Goal: Task Accomplishment & Management: Use online tool/utility

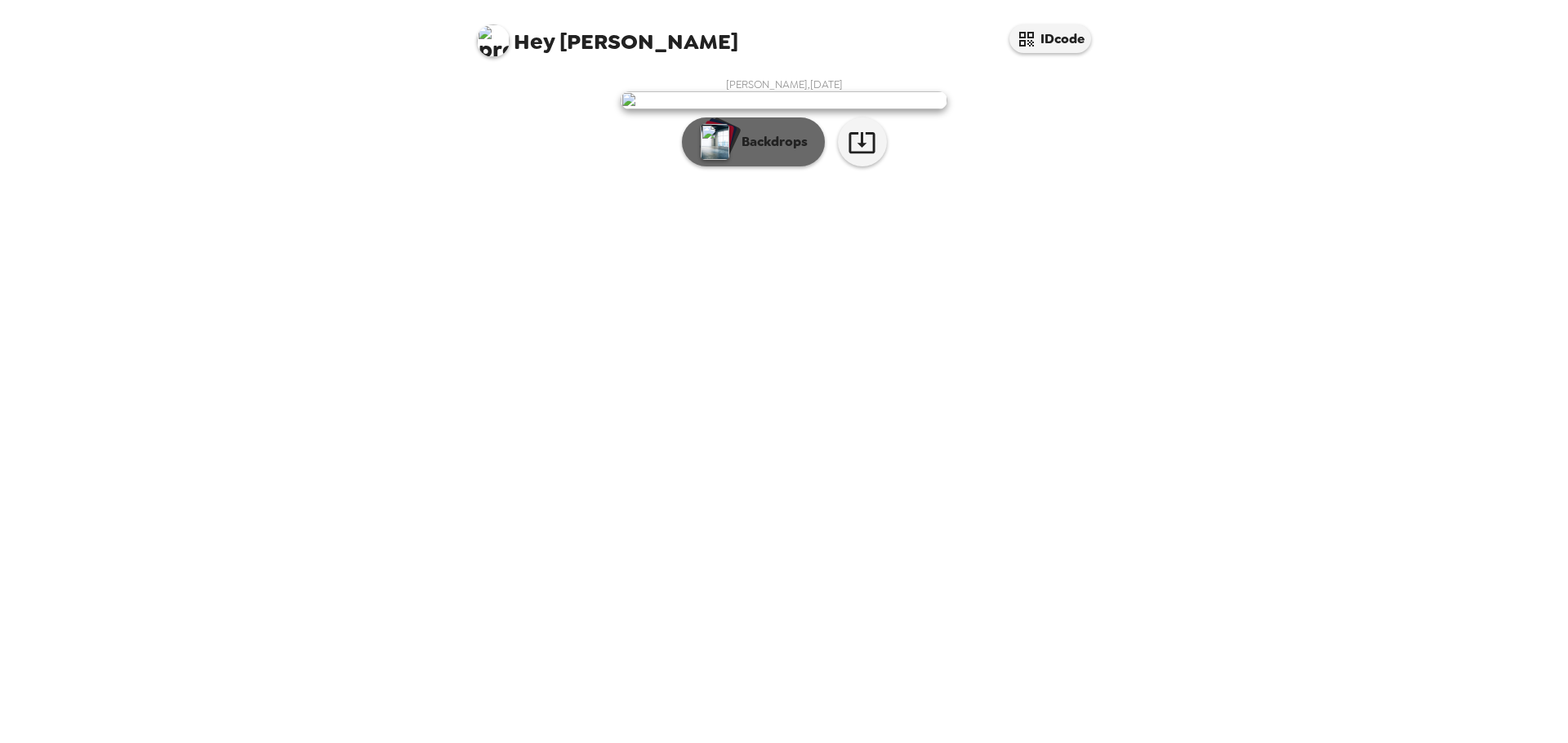
click at [773, 166] on button "Backdrops" at bounding box center [753, 141] width 142 height 49
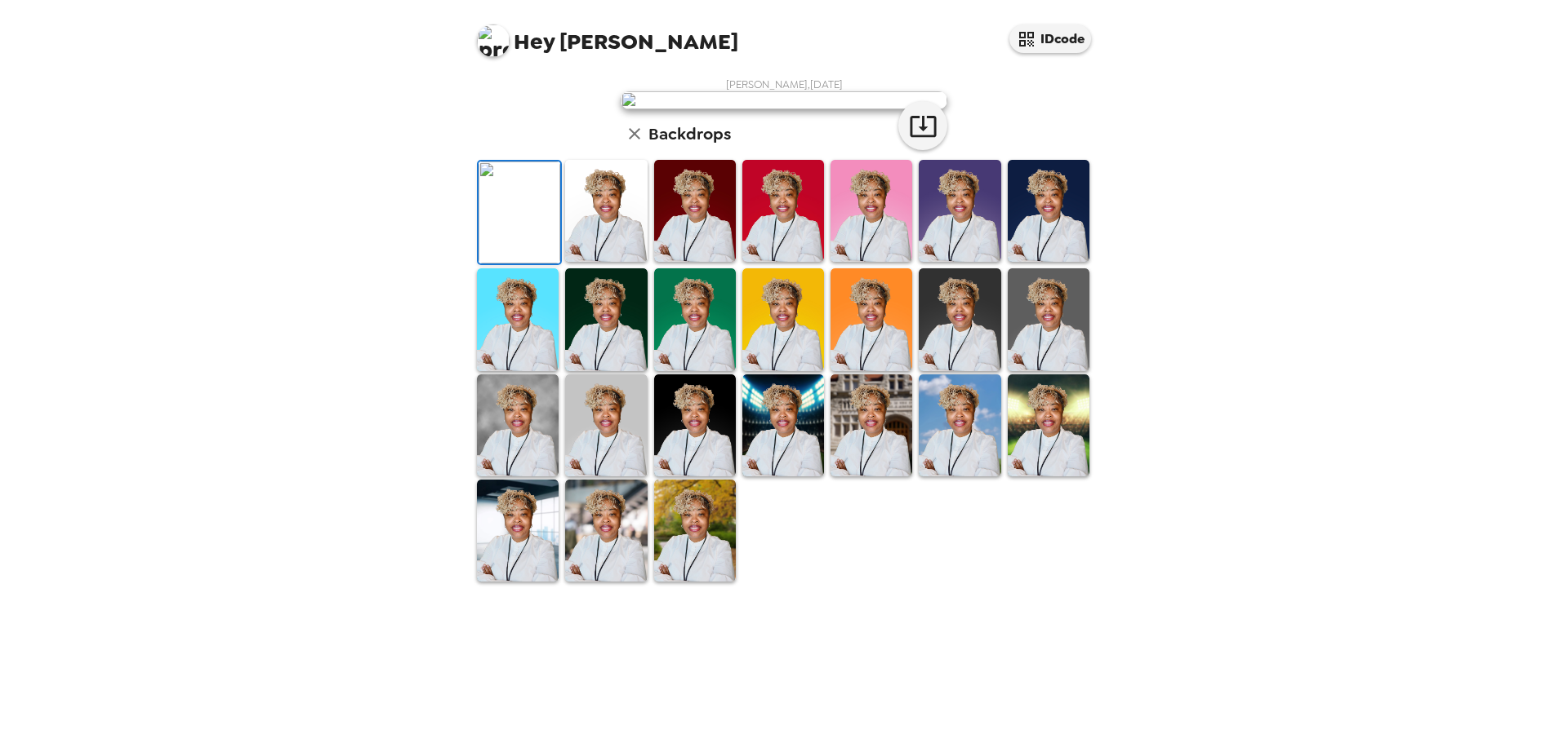
scroll to position [246, 0]
click at [610, 582] on img at bounding box center [606, 530] width 82 height 102
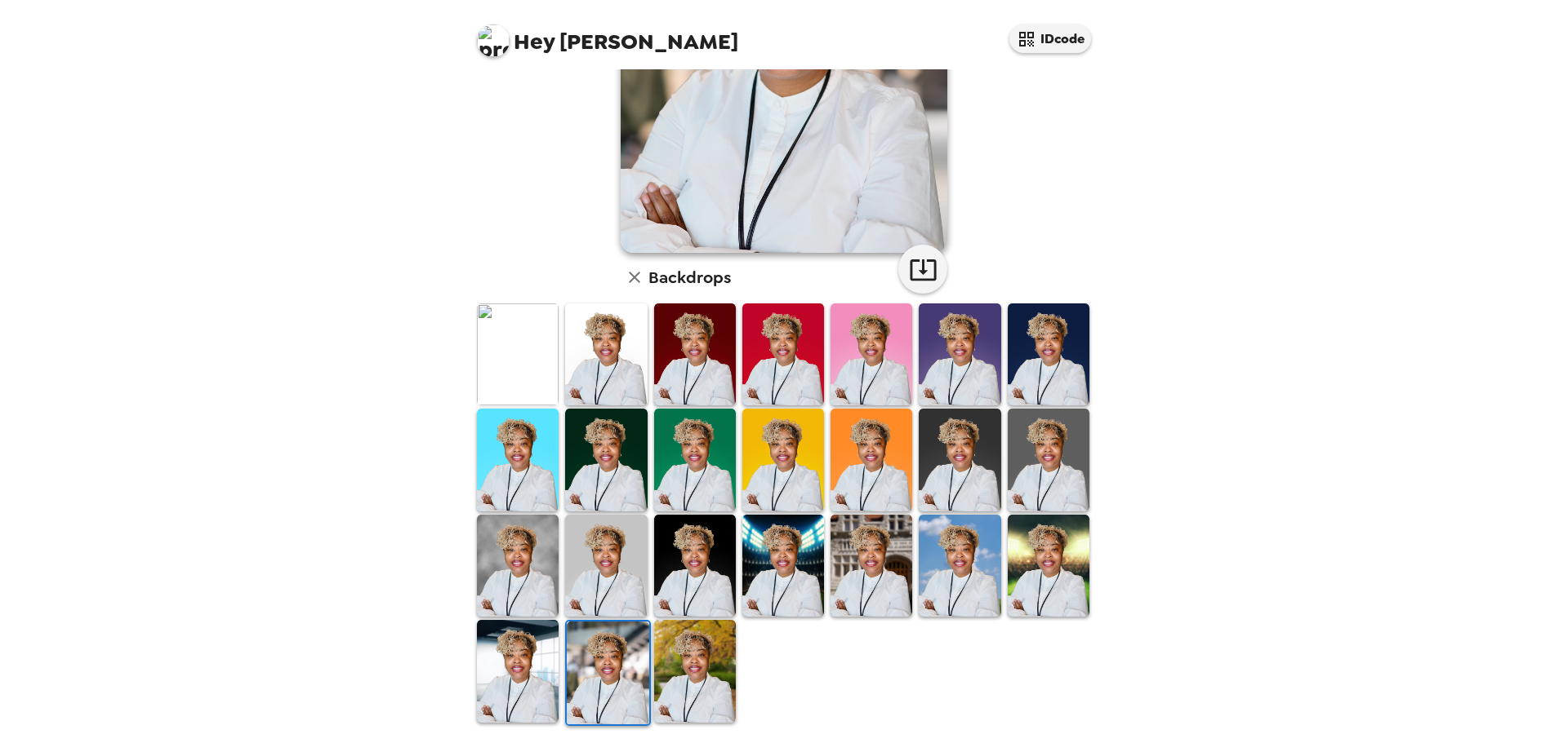
click at [507, 663] on img at bounding box center [518, 671] width 82 height 102
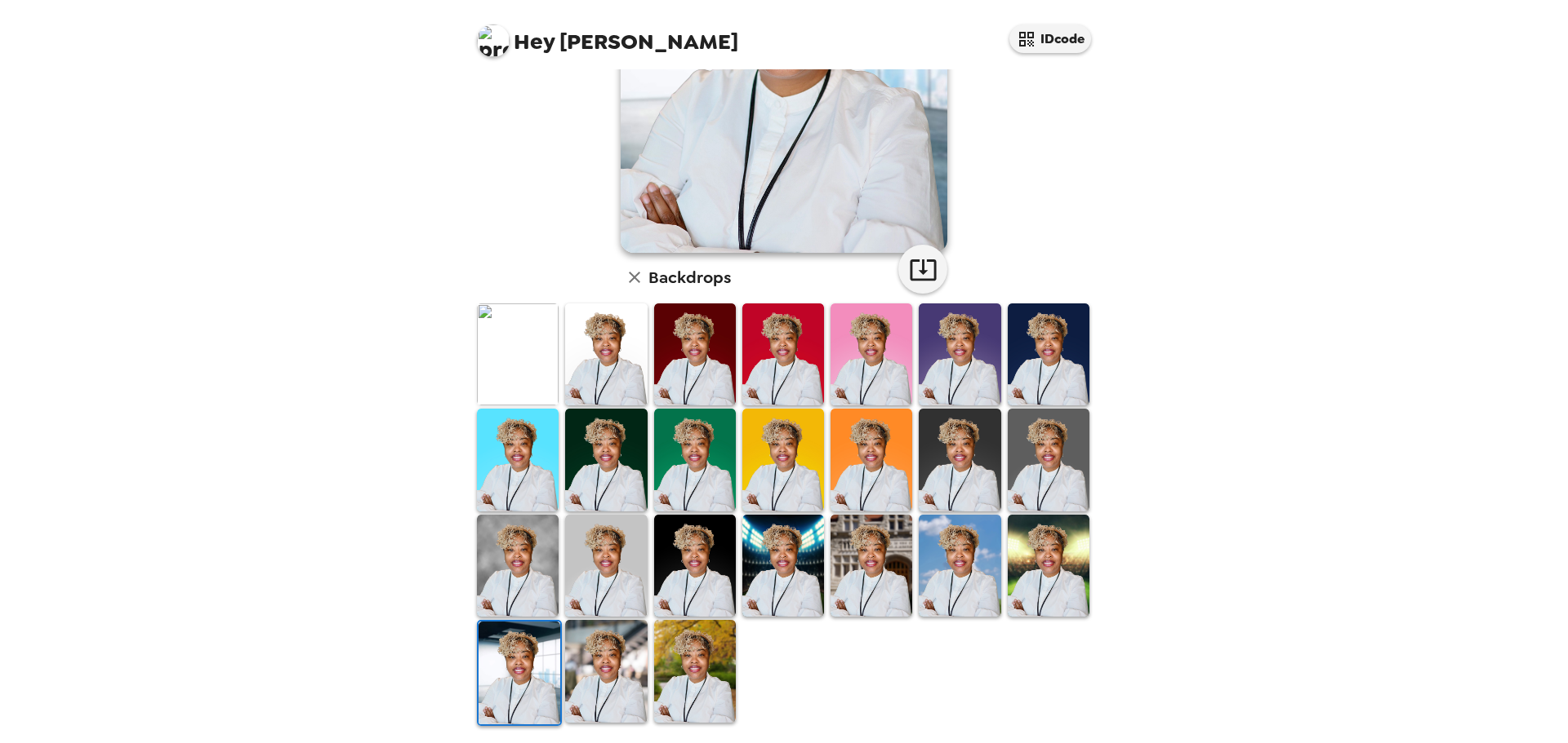
click at [773, 549] on img at bounding box center [784, 566] width 82 height 102
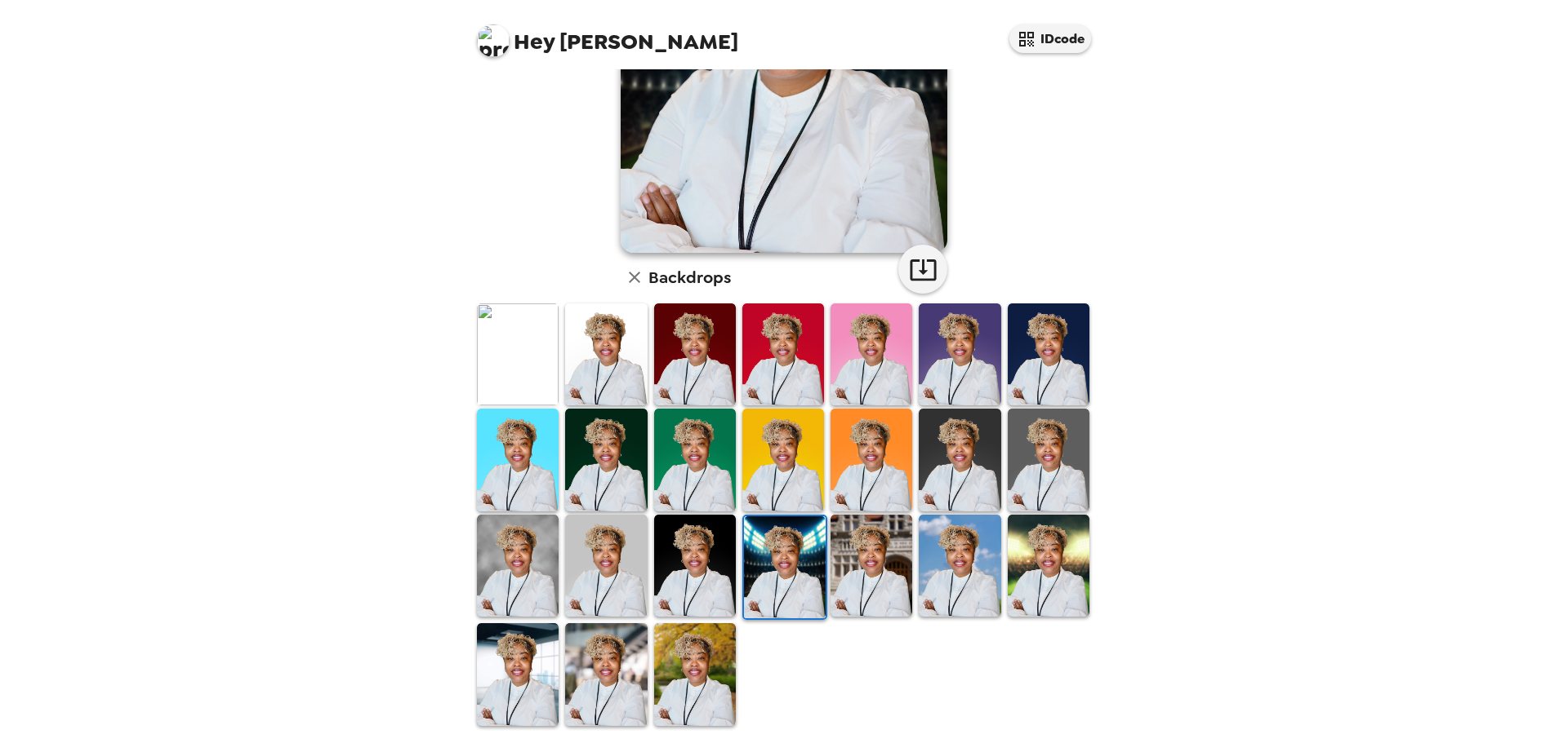
drag, startPoint x: 864, startPoint y: 577, endPoint x: 955, endPoint y: 541, distance: 97.9
click at [864, 577] on img at bounding box center [872, 566] width 82 height 102
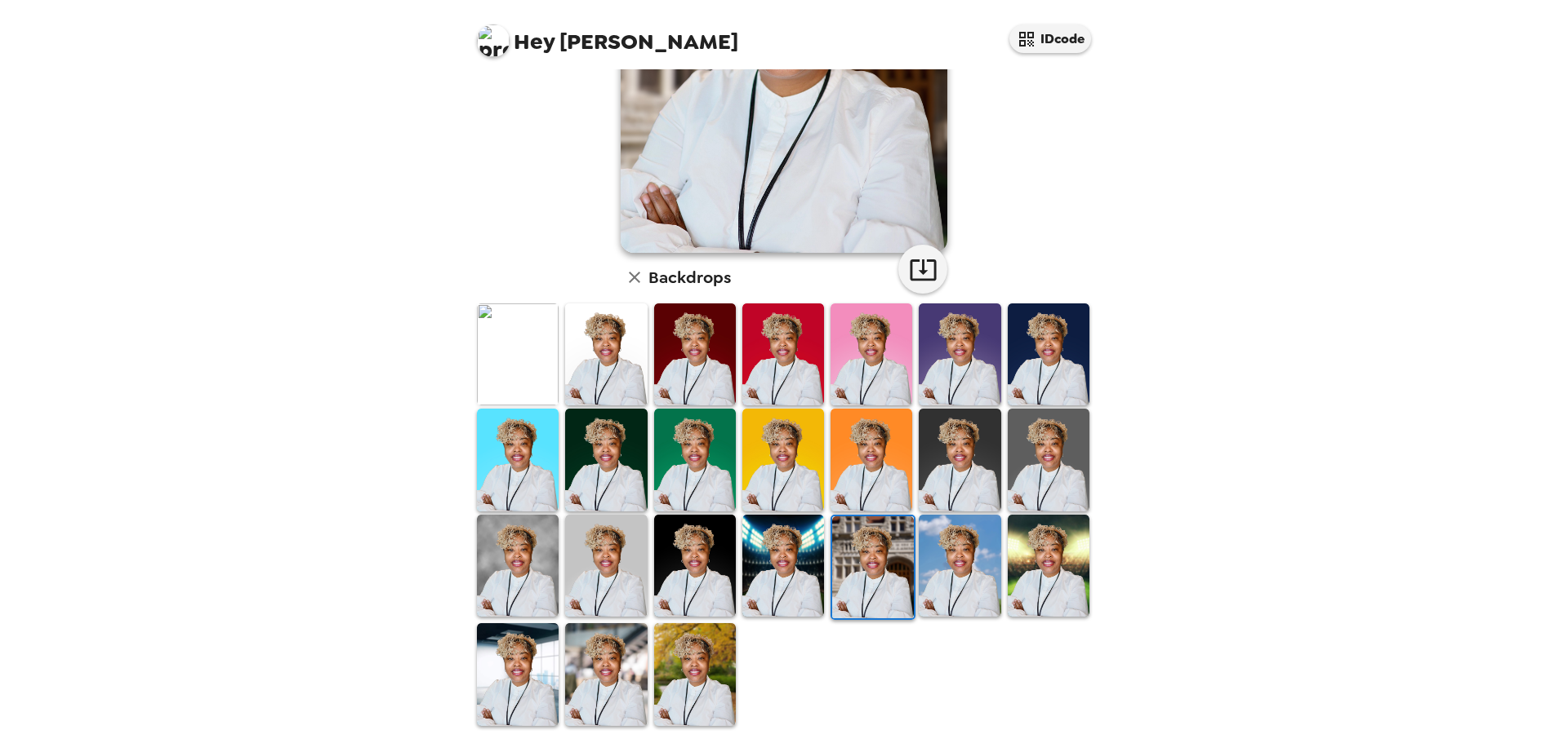
click at [1047, 565] on img at bounding box center [1049, 566] width 82 height 102
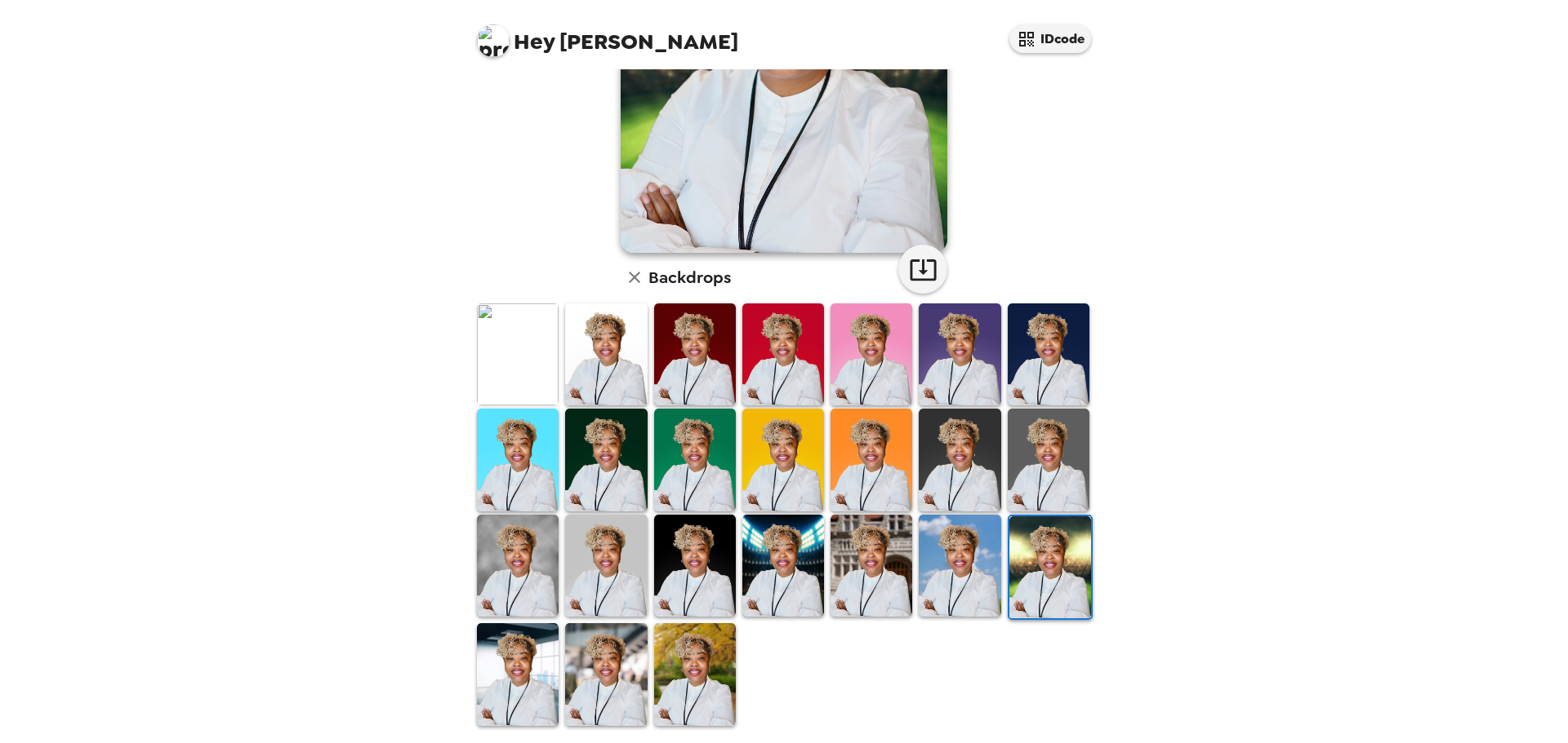
click at [977, 565] on img at bounding box center [960, 566] width 82 height 102
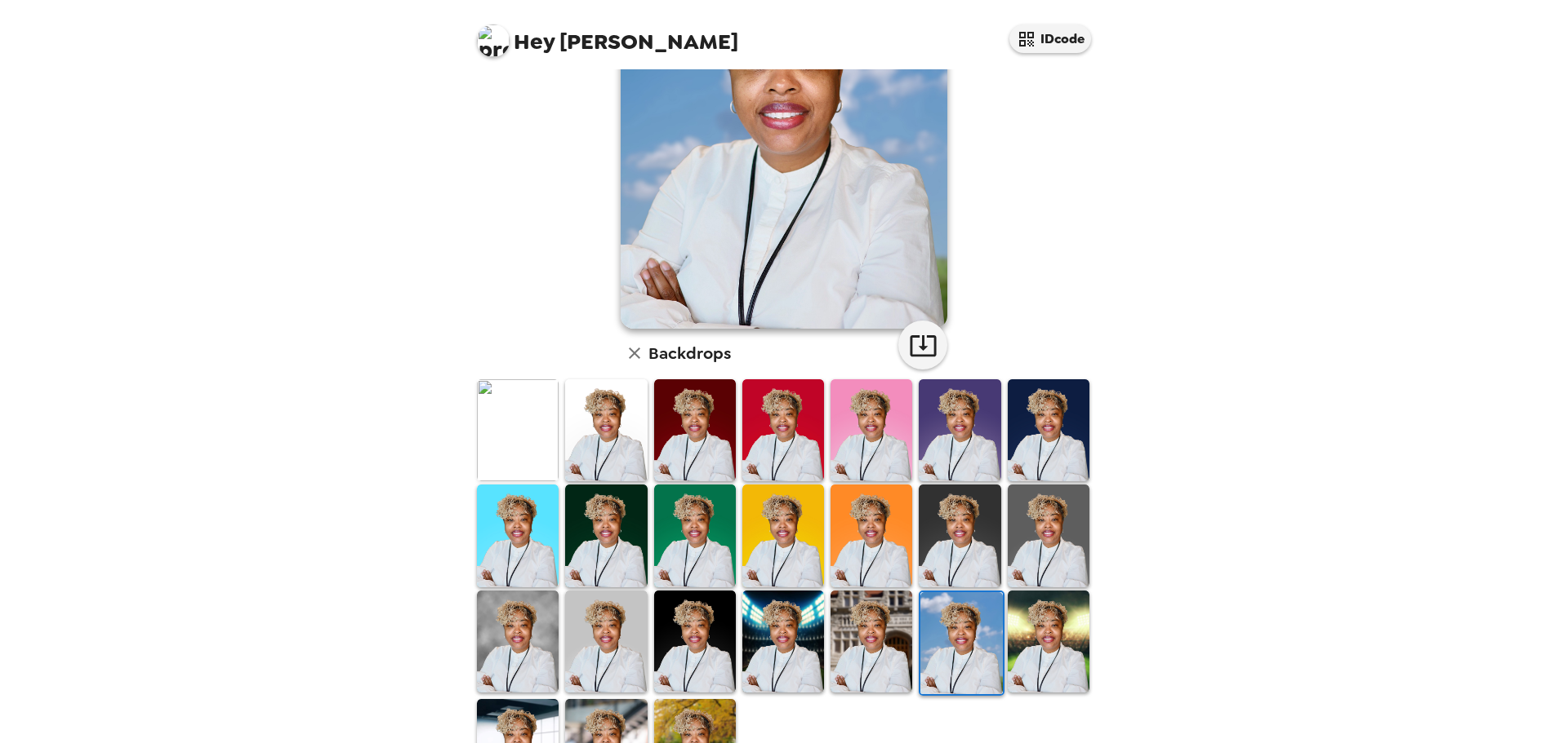
scroll to position [186, 0]
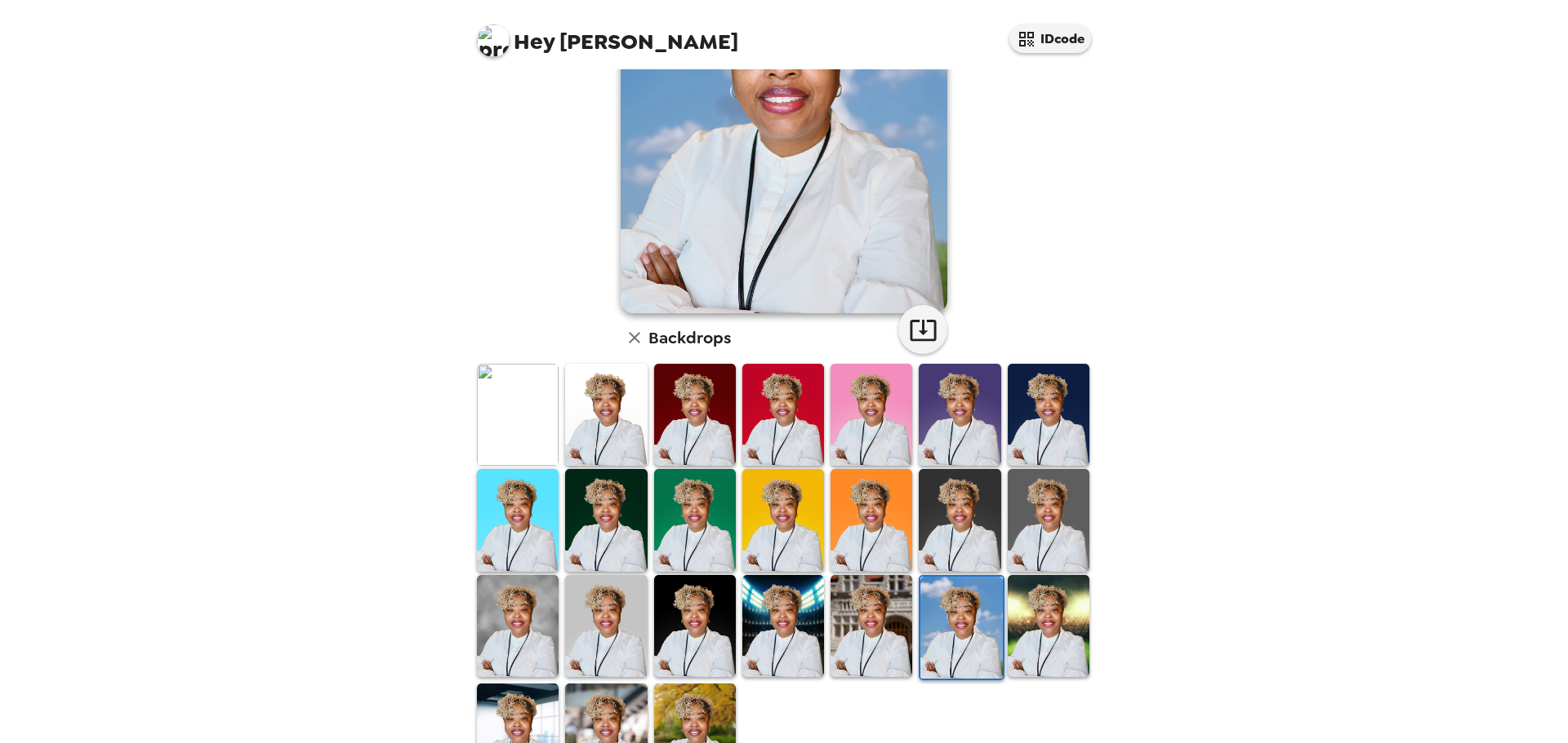
click at [683, 618] on img at bounding box center [695, 626] width 82 height 102
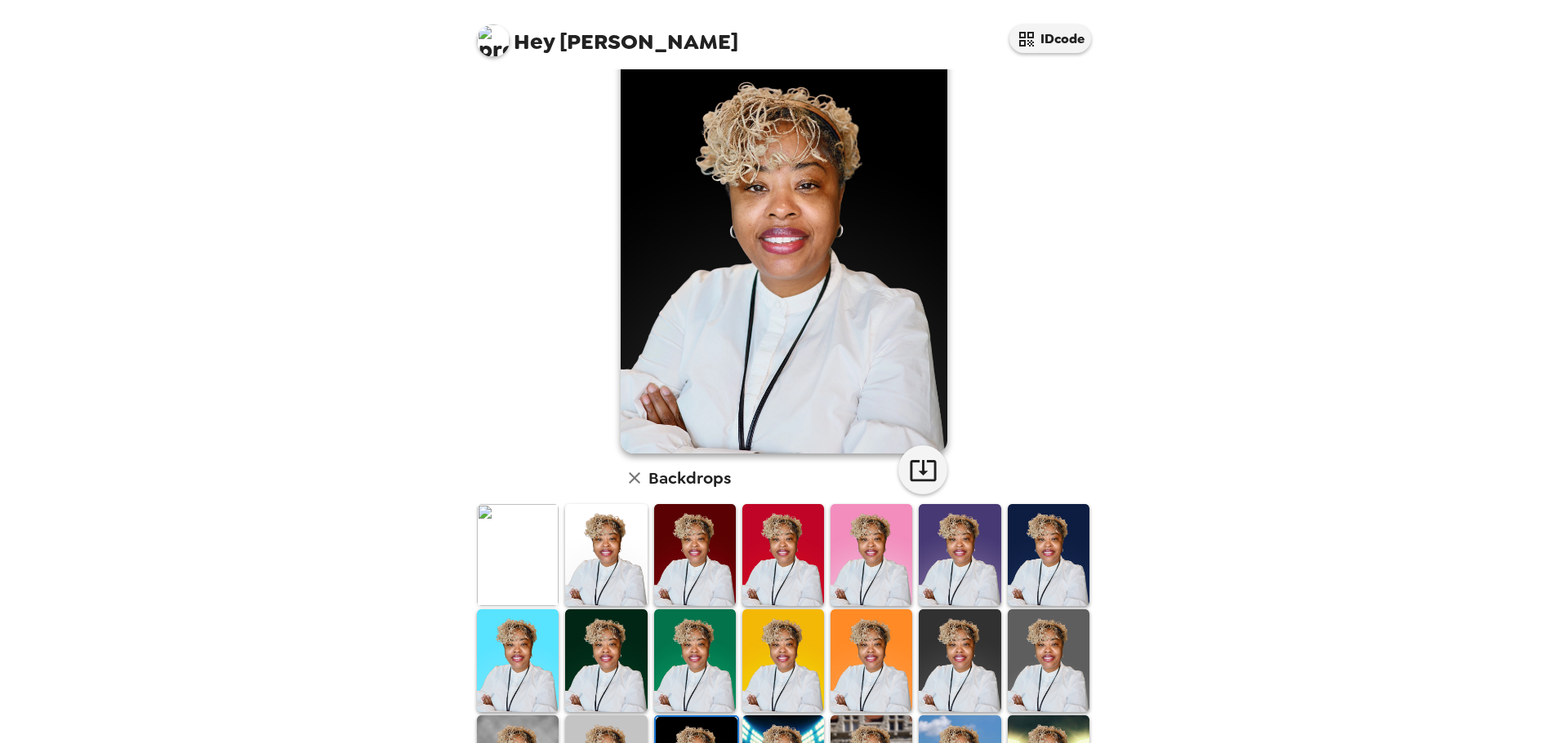
scroll to position [44, 0]
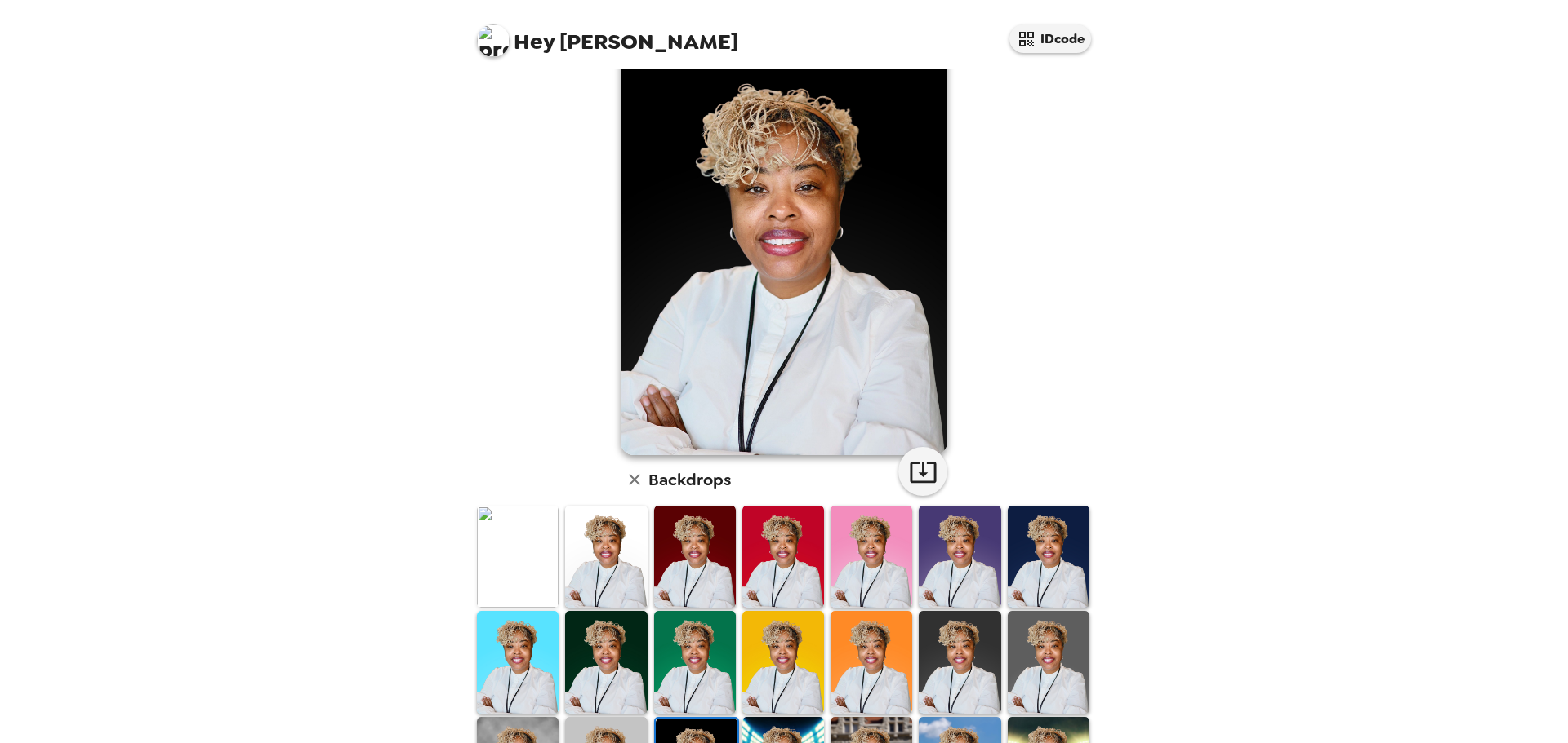
click at [1066, 539] on img at bounding box center [1049, 557] width 82 height 102
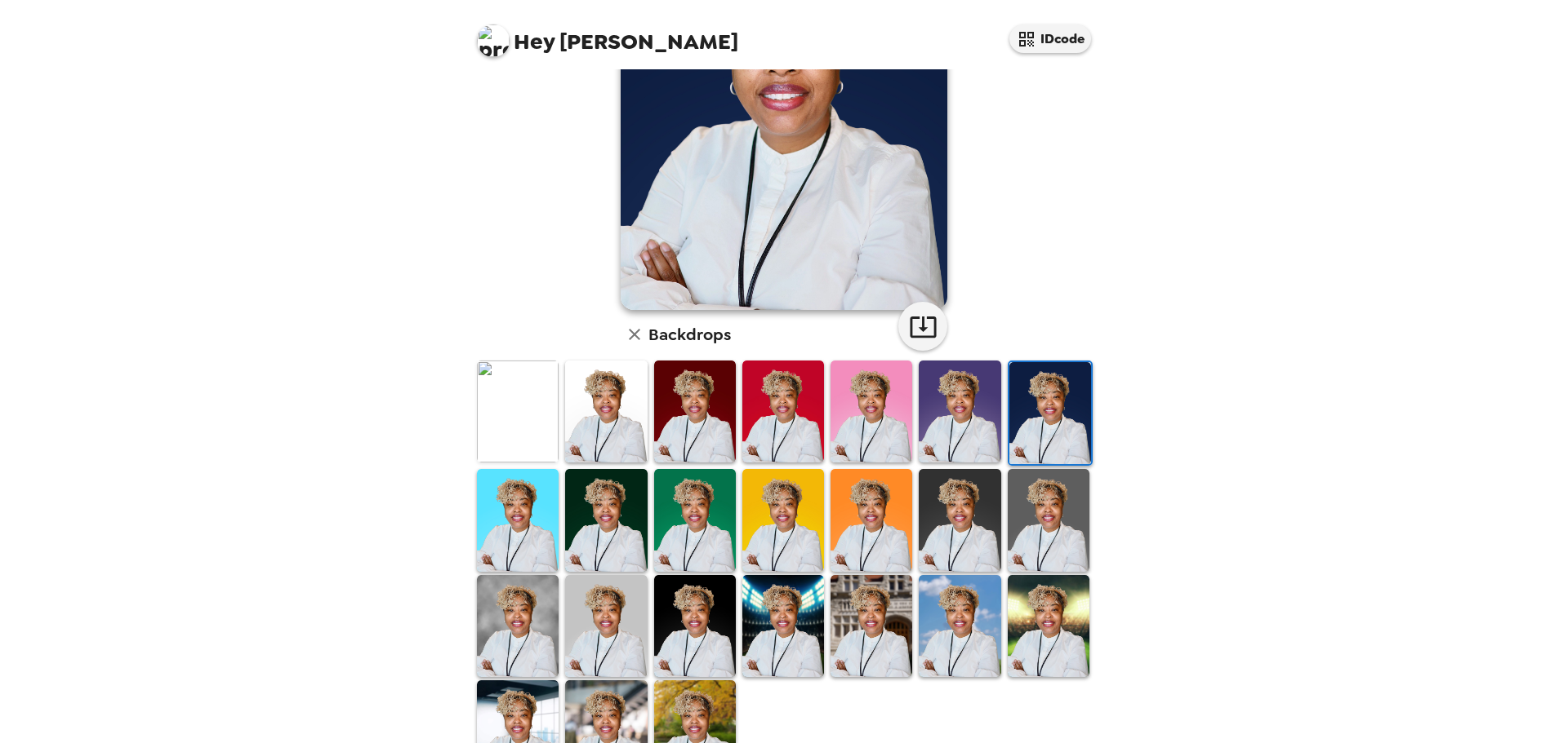
scroll to position [191, 0]
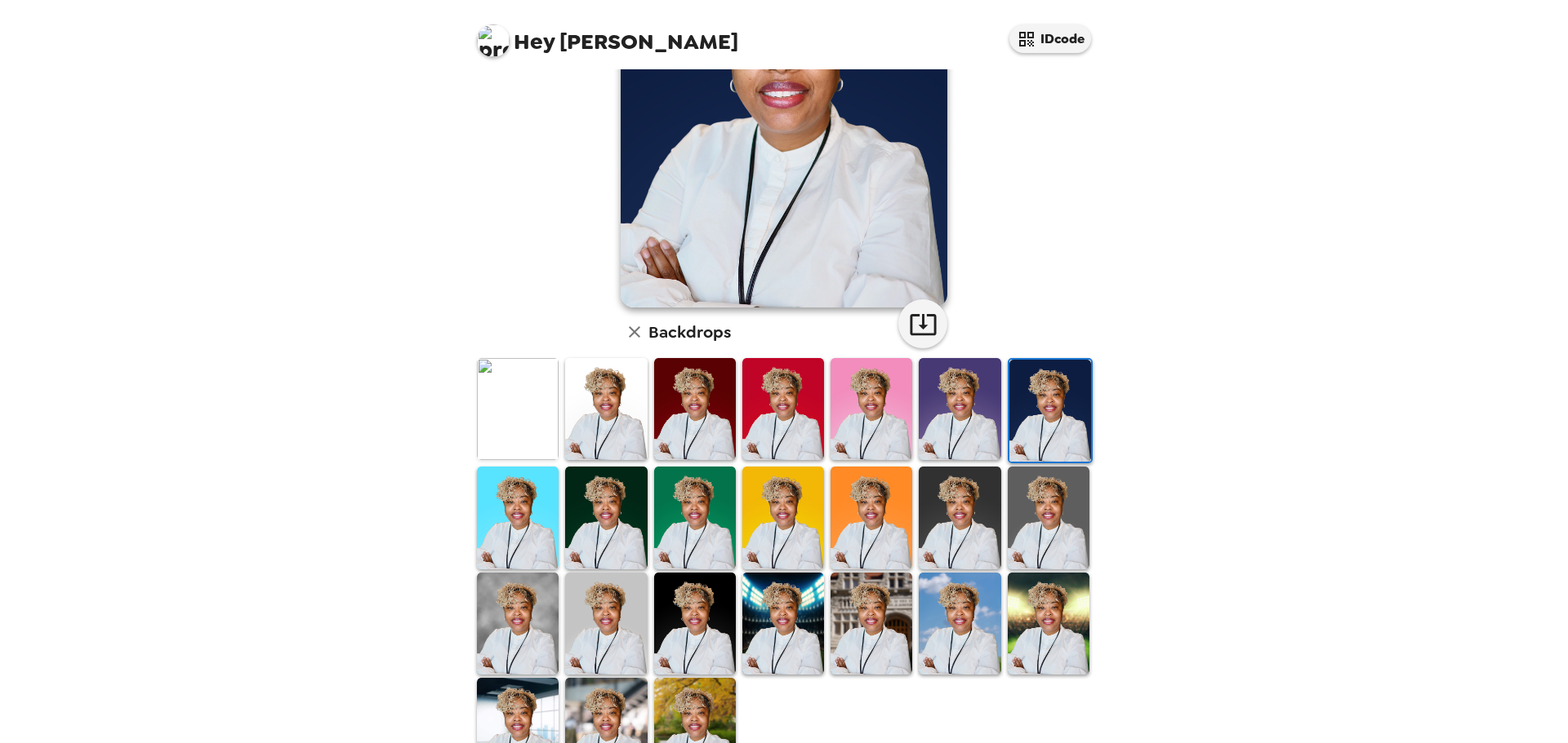
click at [504, 606] on img at bounding box center [518, 624] width 82 height 102
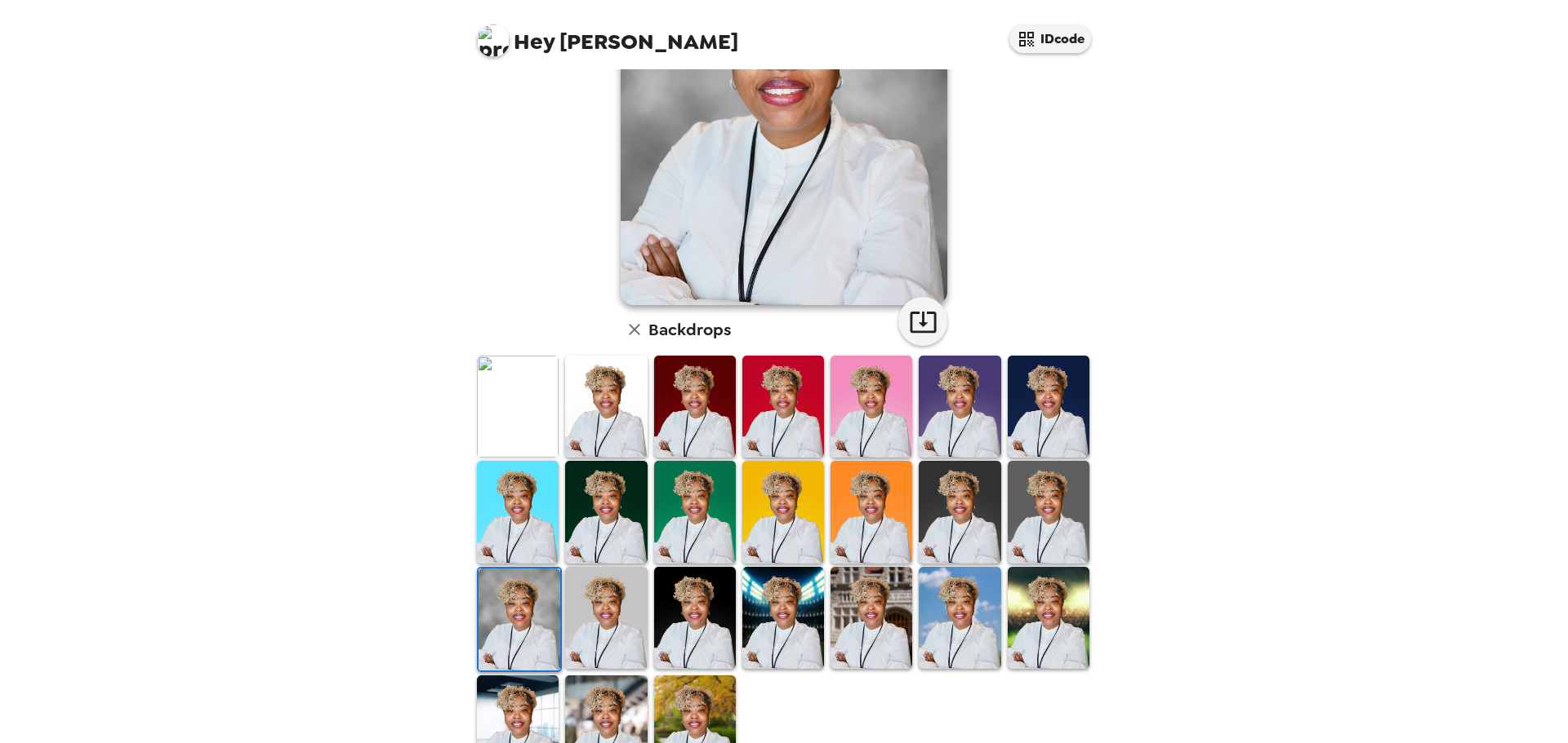
scroll to position [201, 0]
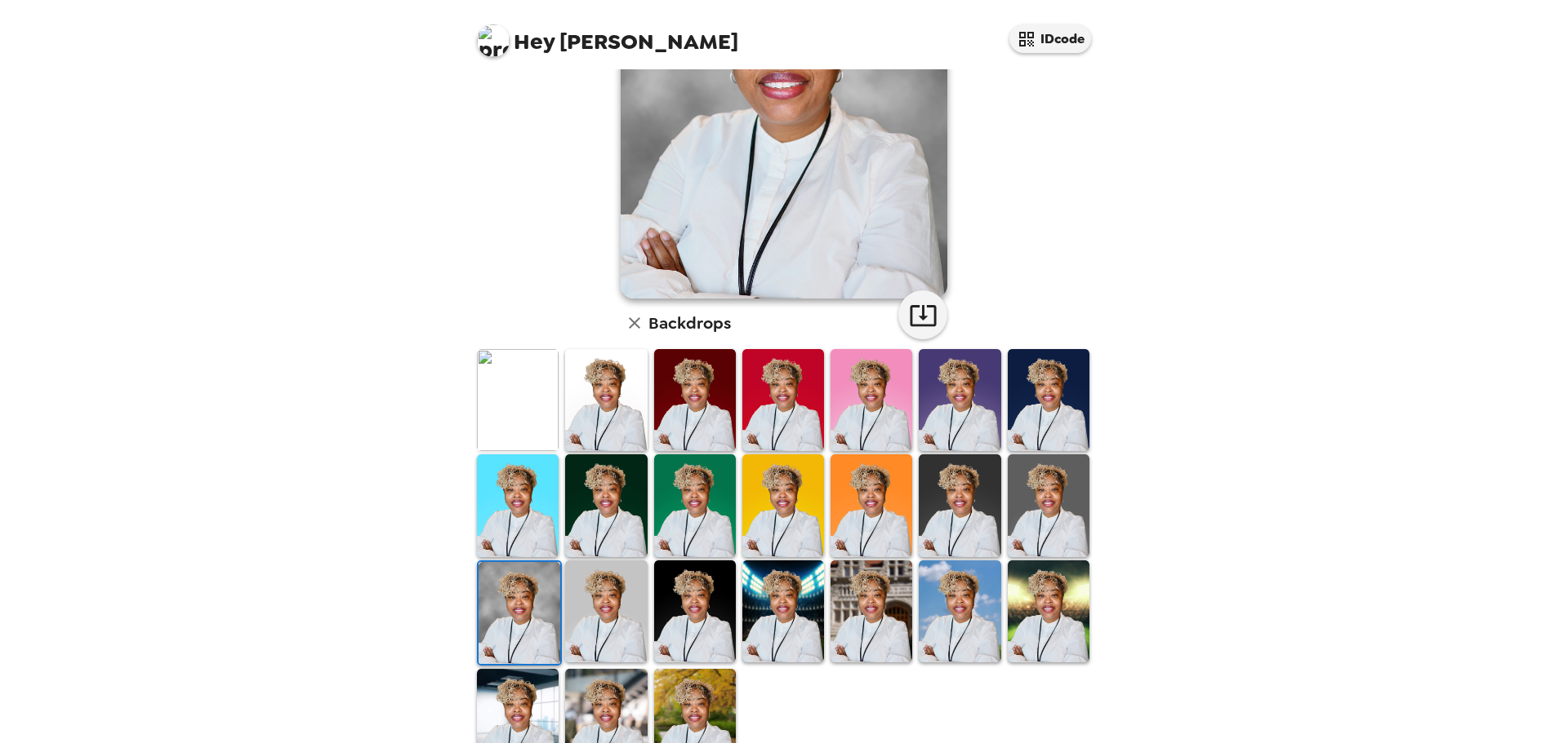
click at [621, 594] on img at bounding box center [606, 611] width 82 height 102
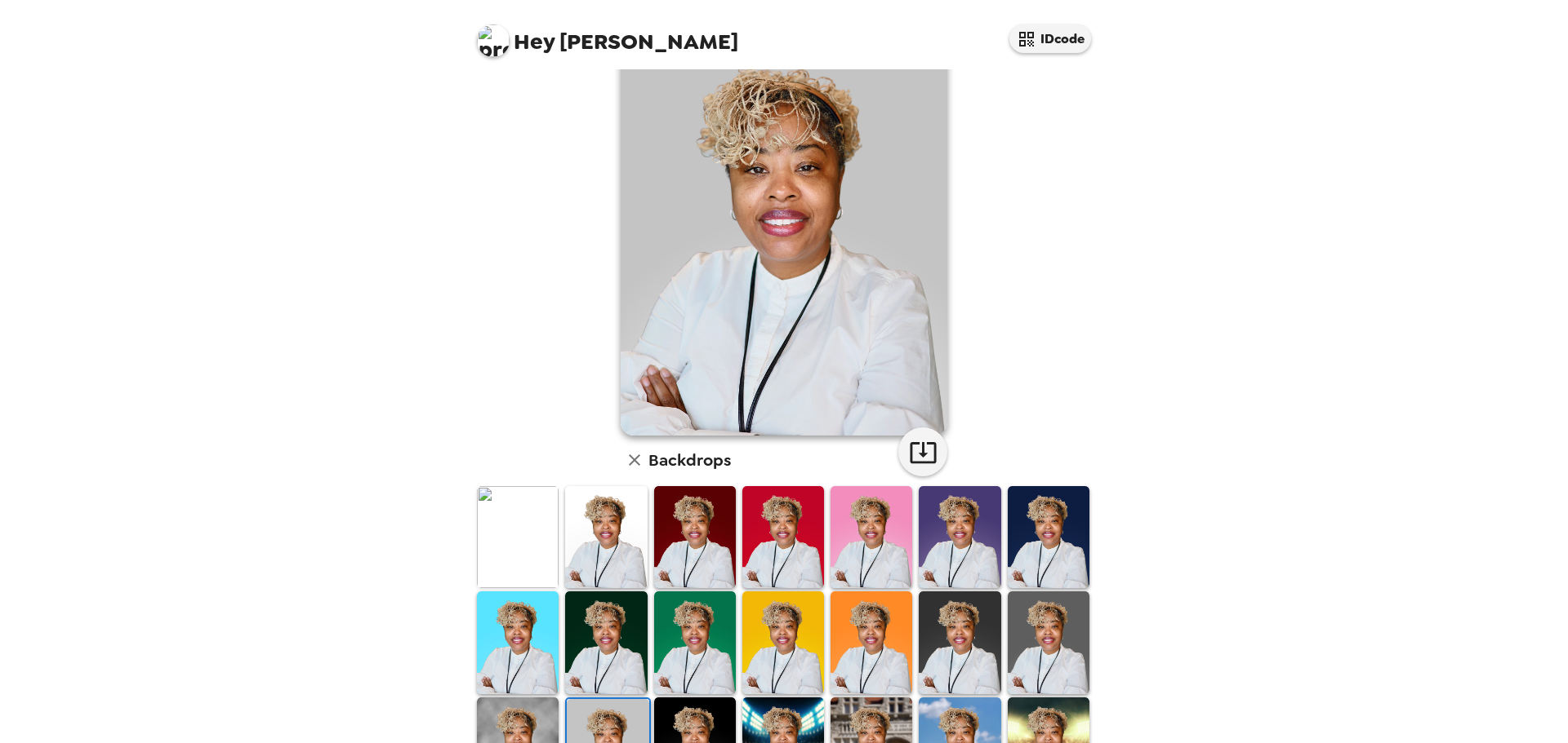
scroll to position [34, 0]
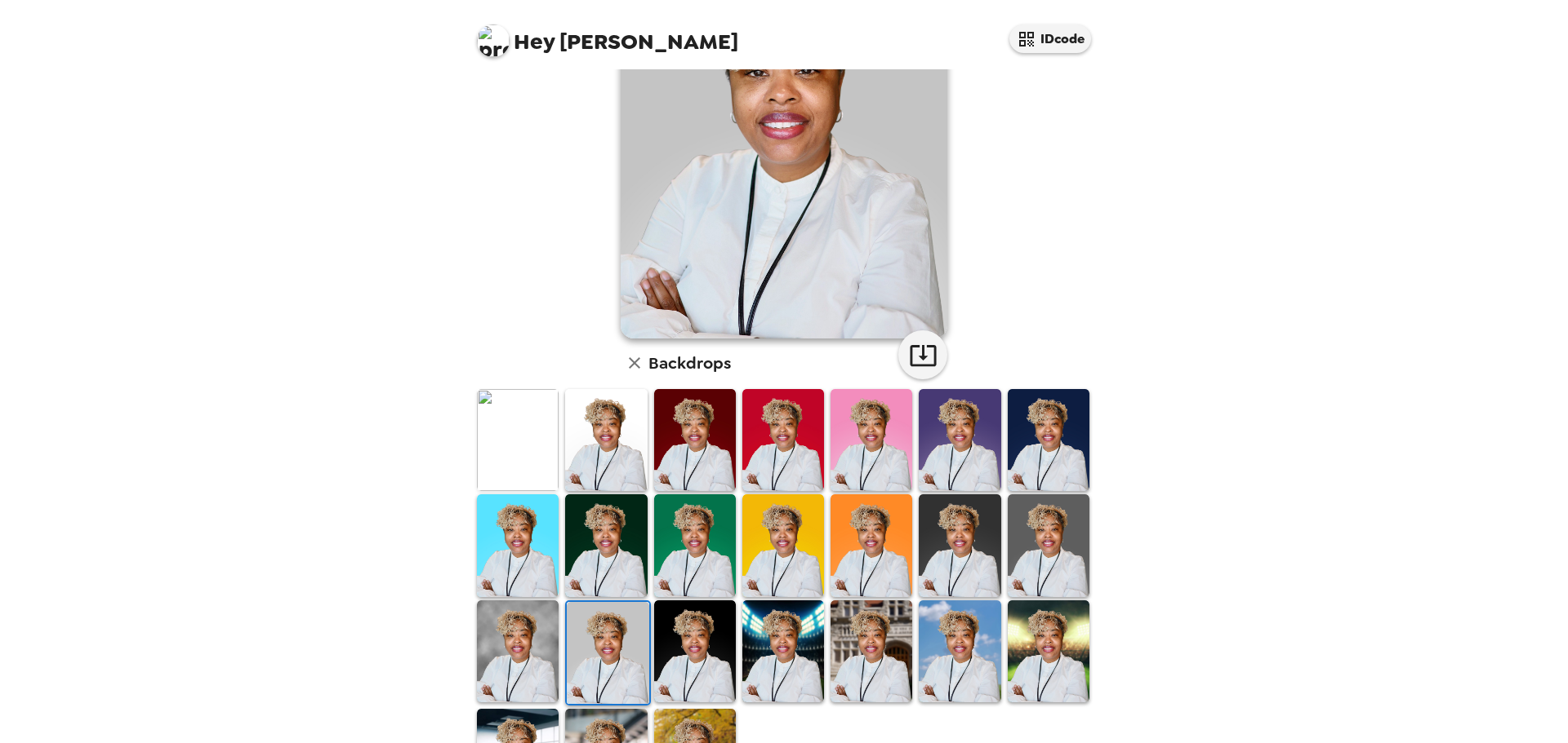
scroll to position [220, 0]
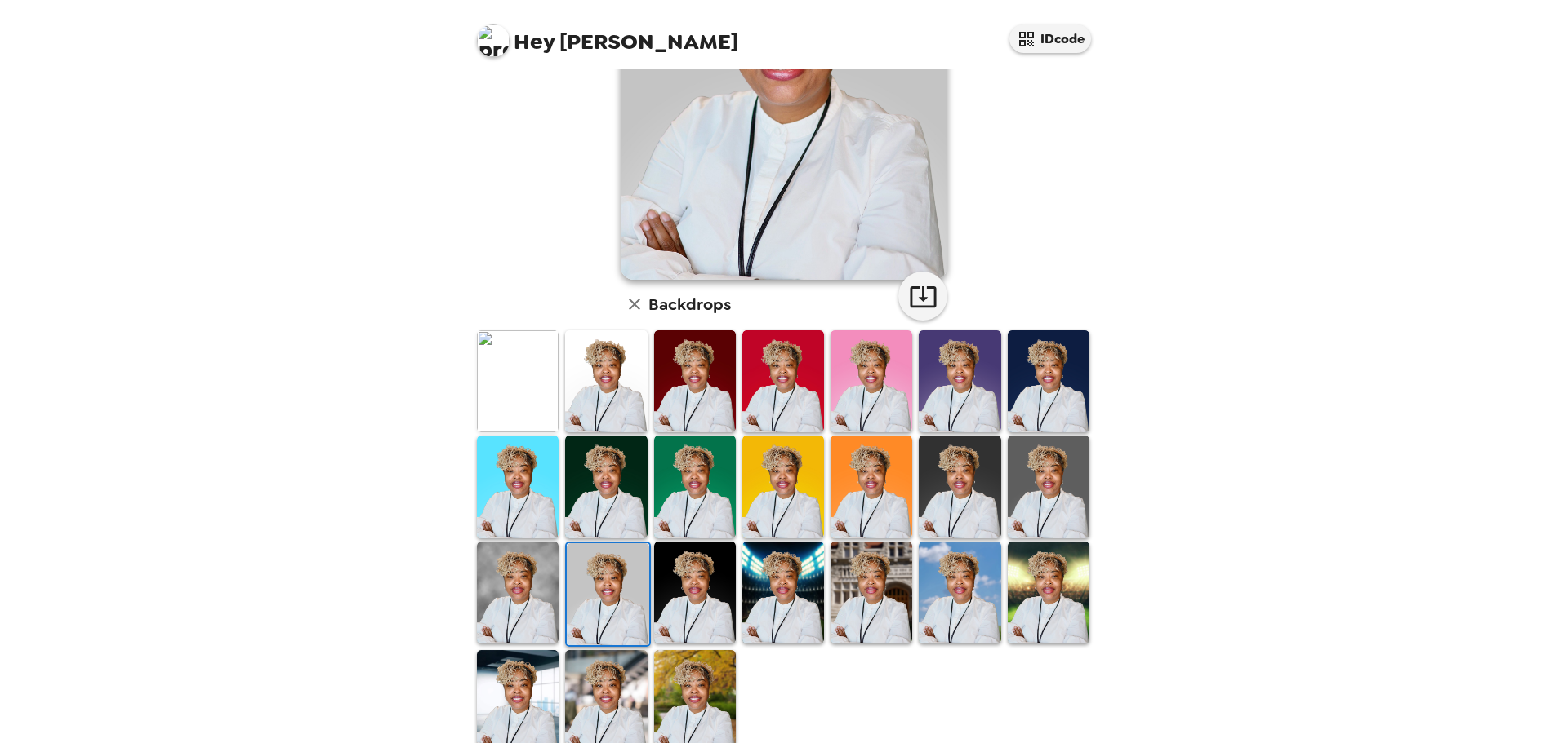
click at [484, 577] on img at bounding box center [518, 593] width 82 height 102
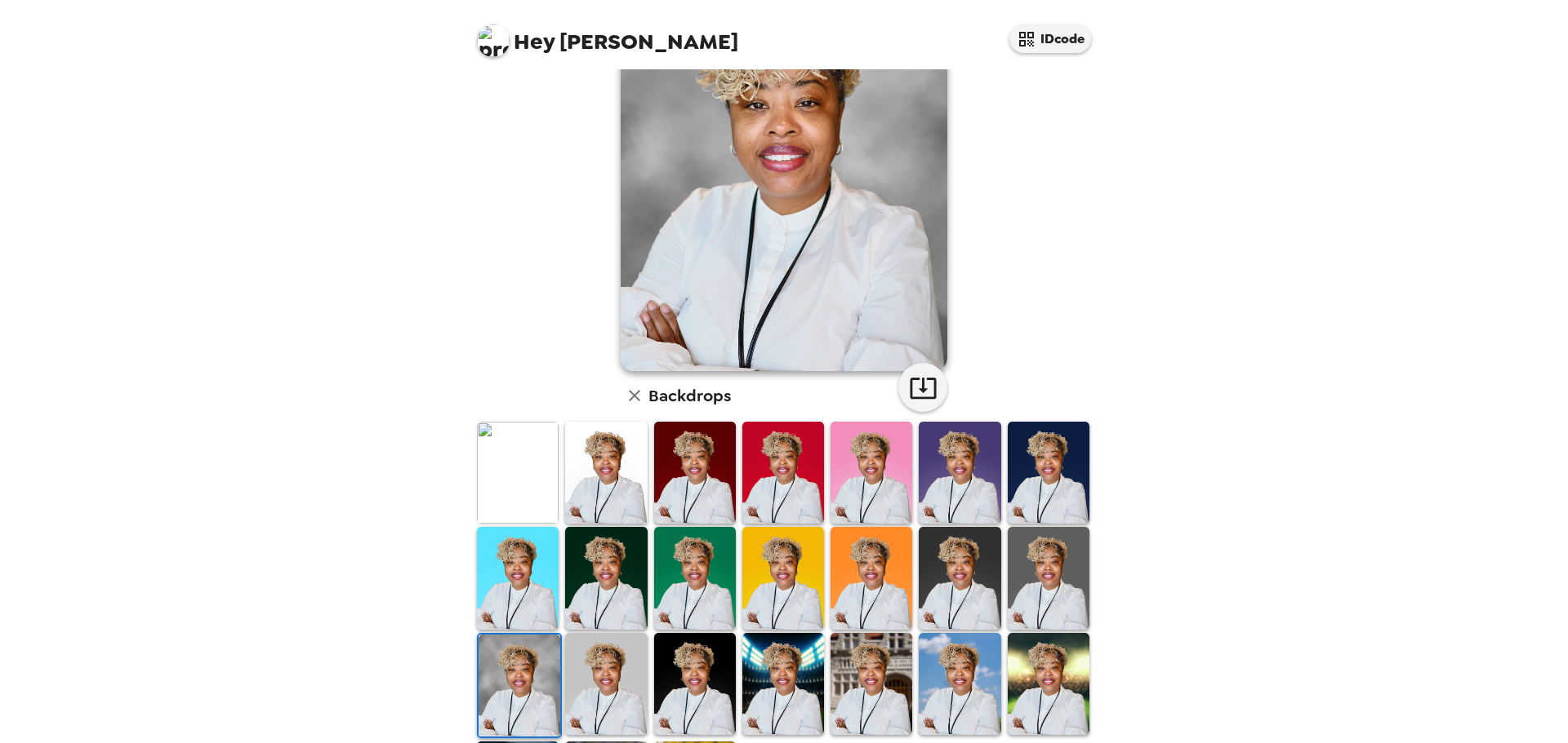
scroll to position [66, 0]
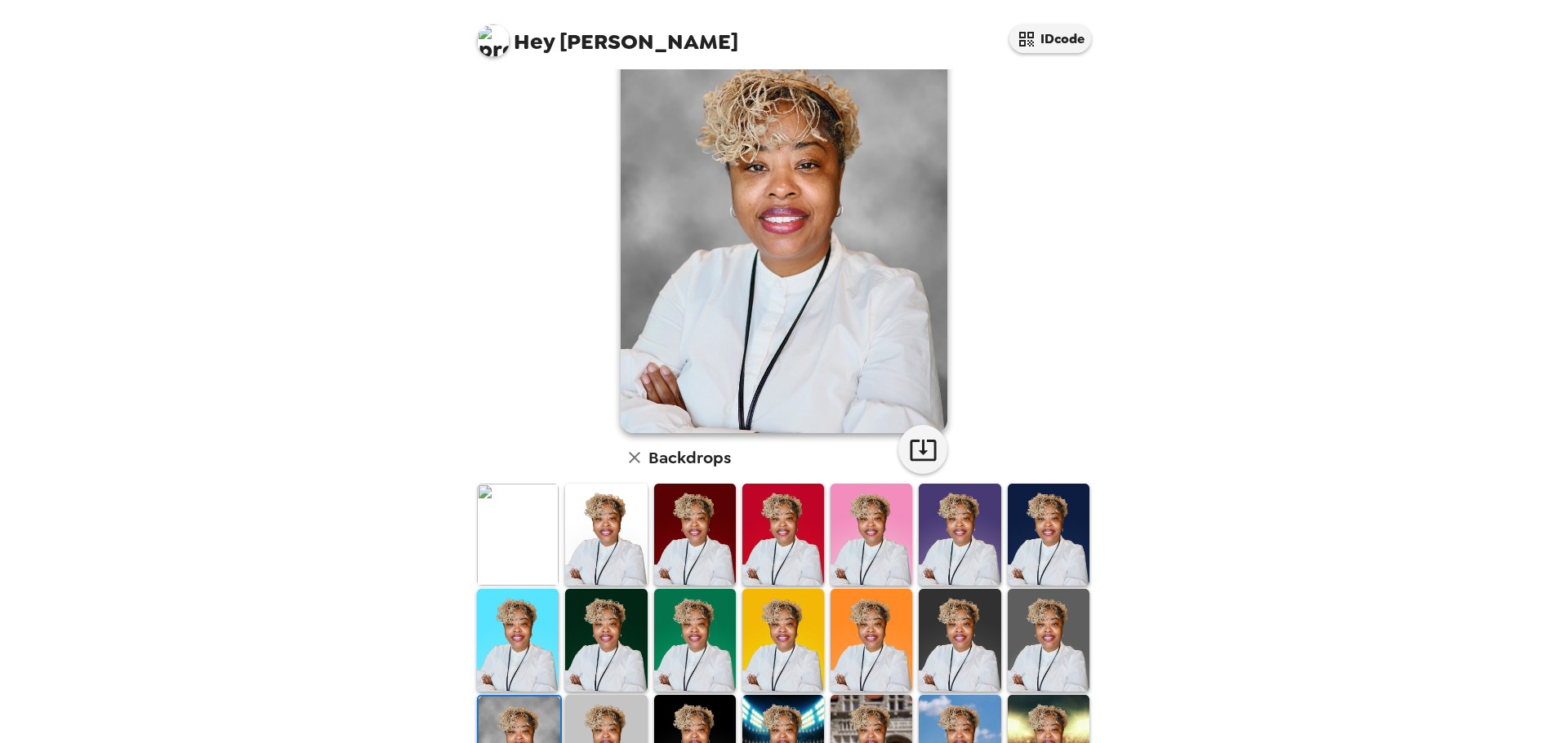
click at [532, 521] on img at bounding box center [518, 535] width 82 height 102
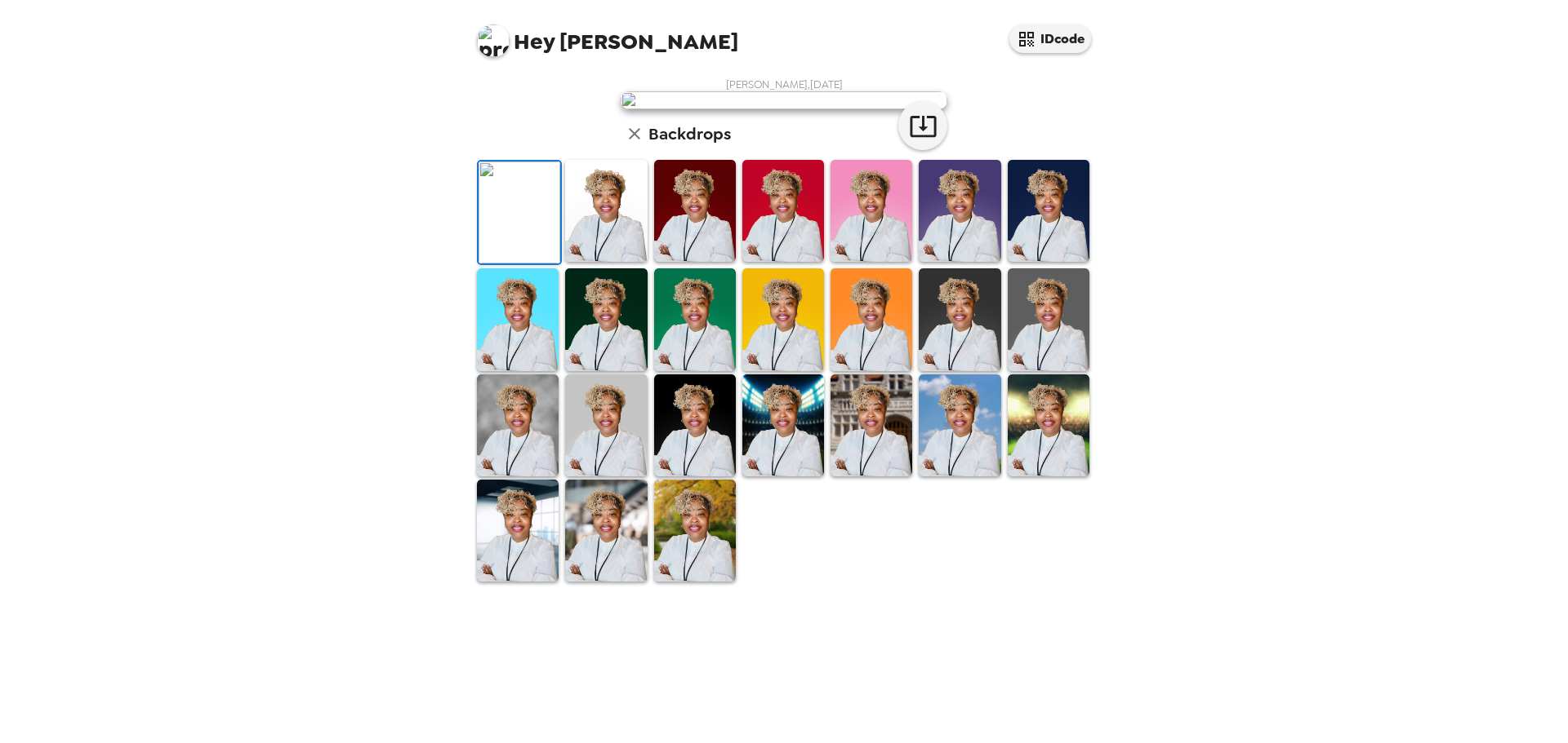
click at [523, 477] on img at bounding box center [518, 425] width 82 height 102
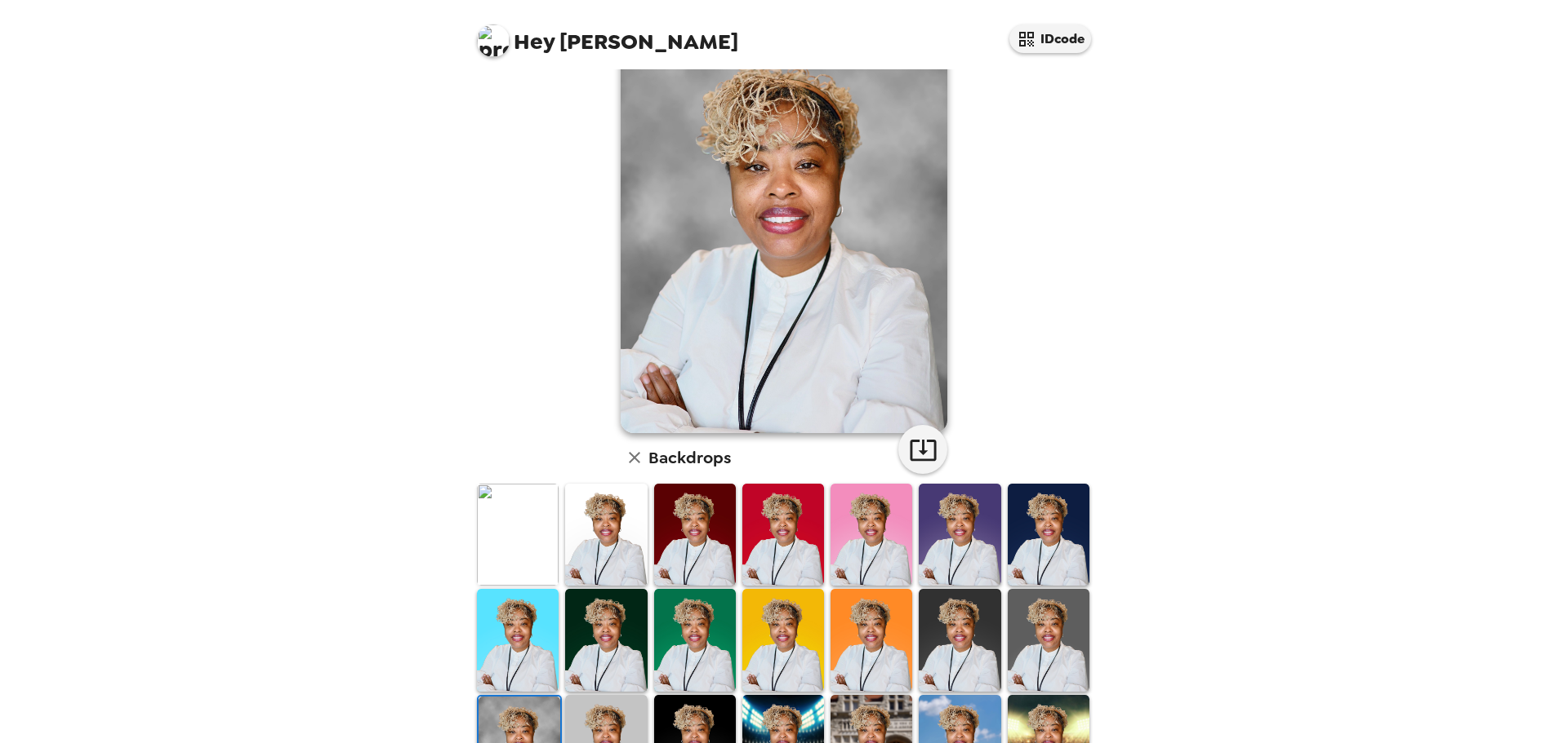
click at [963, 616] on img at bounding box center [960, 640] width 82 height 102
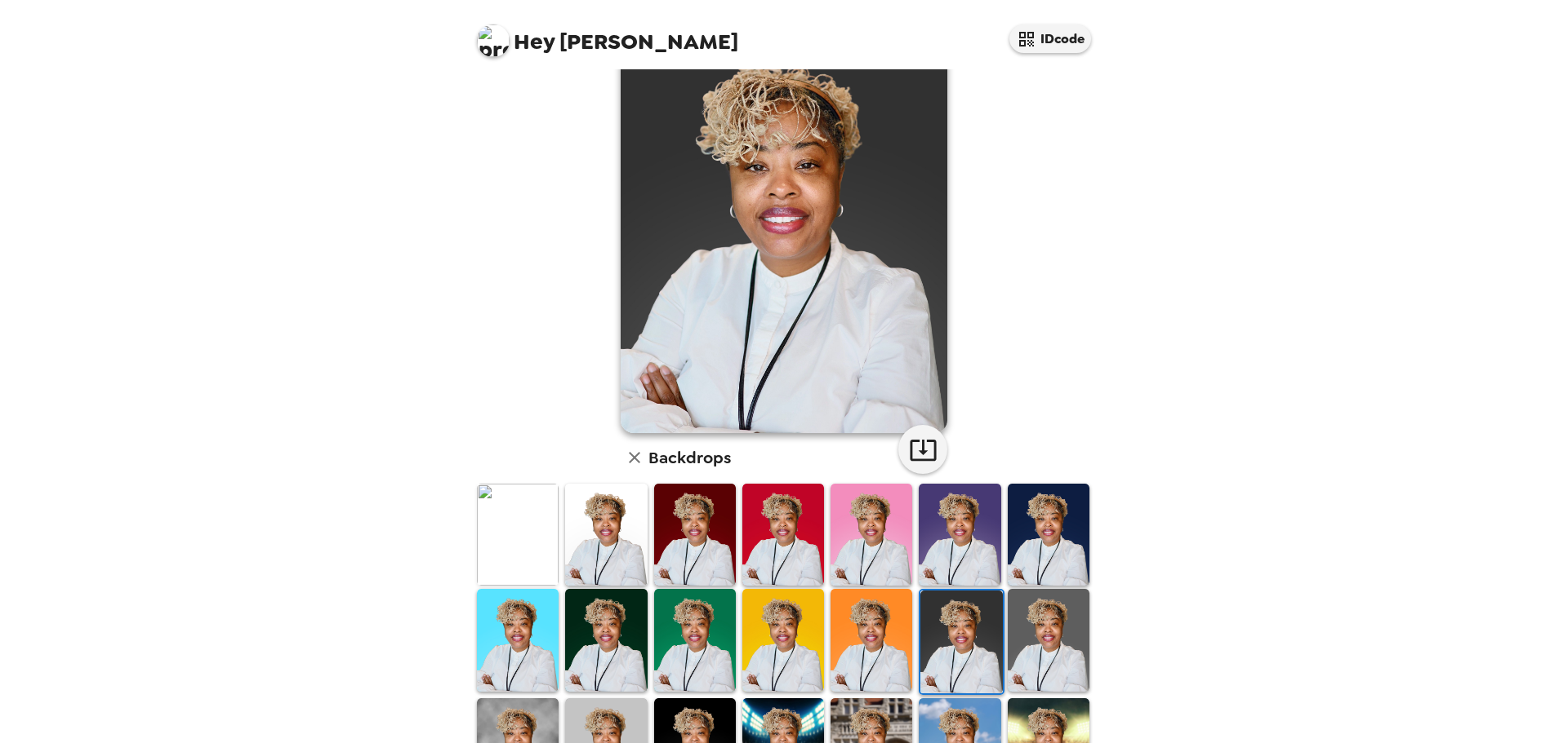
click at [867, 643] on img at bounding box center [872, 640] width 82 height 102
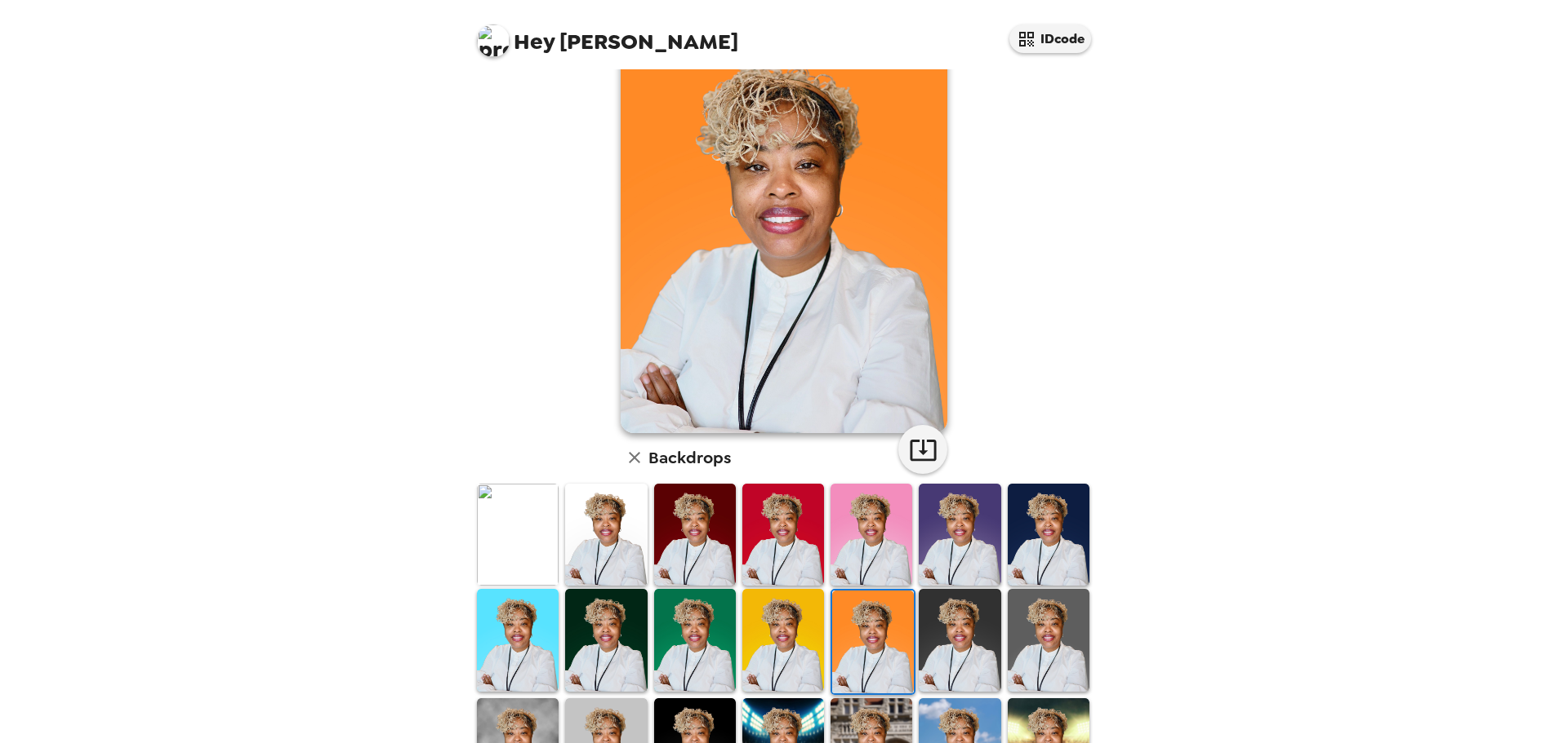
click at [764, 643] on img at bounding box center [784, 640] width 82 height 102
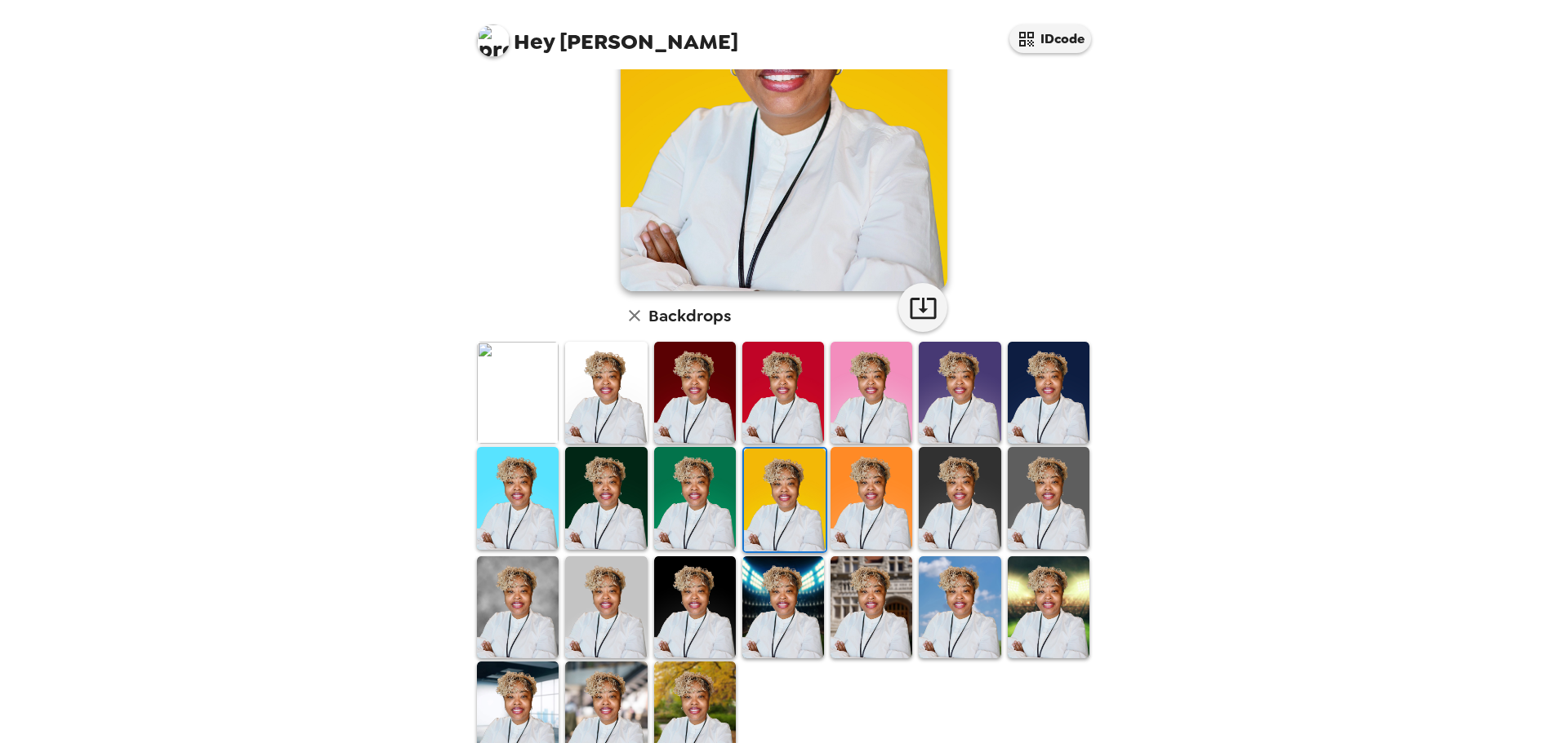
scroll to position [246, 0]
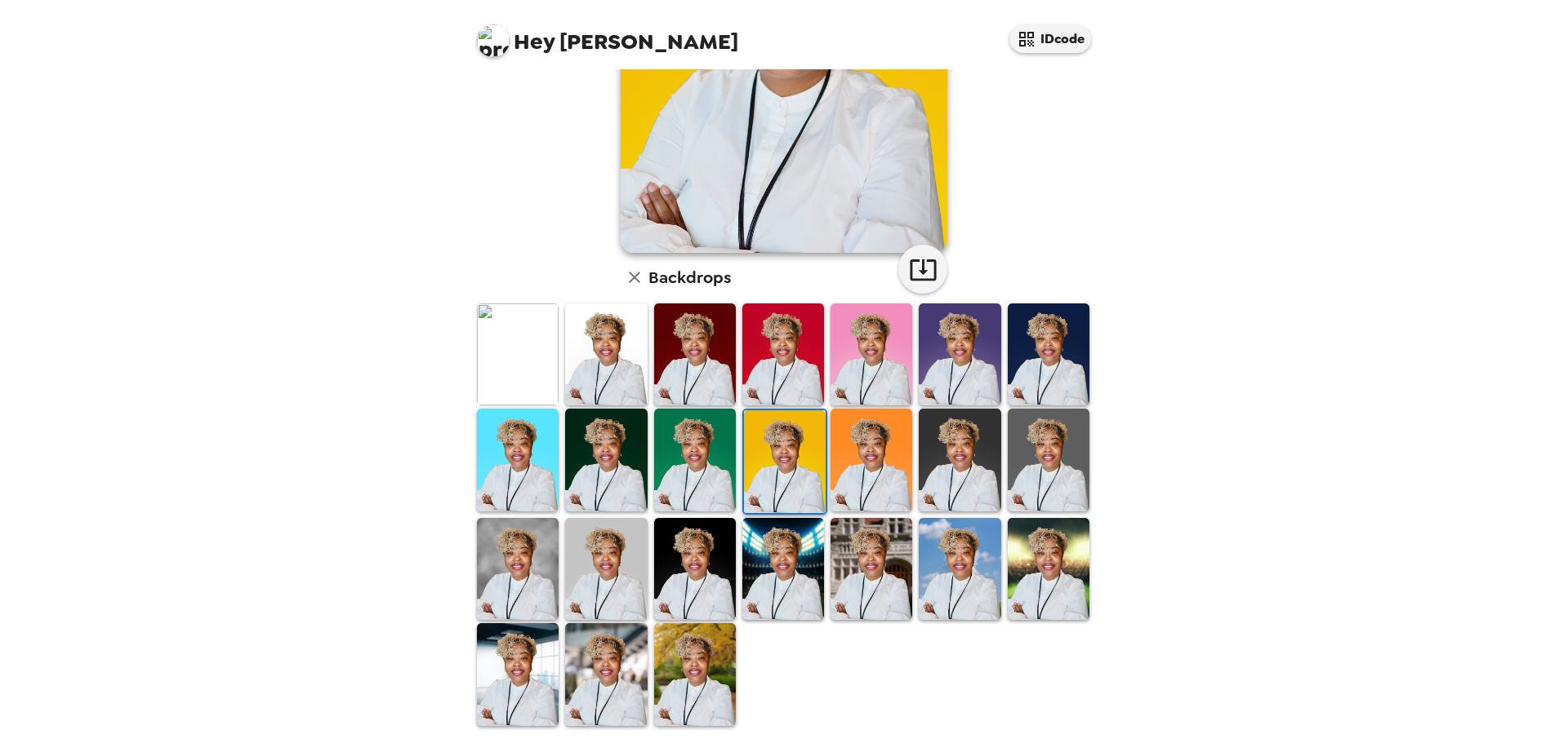
click at [617, 674] on img at bounding box center [606, 674] width 82 height 102
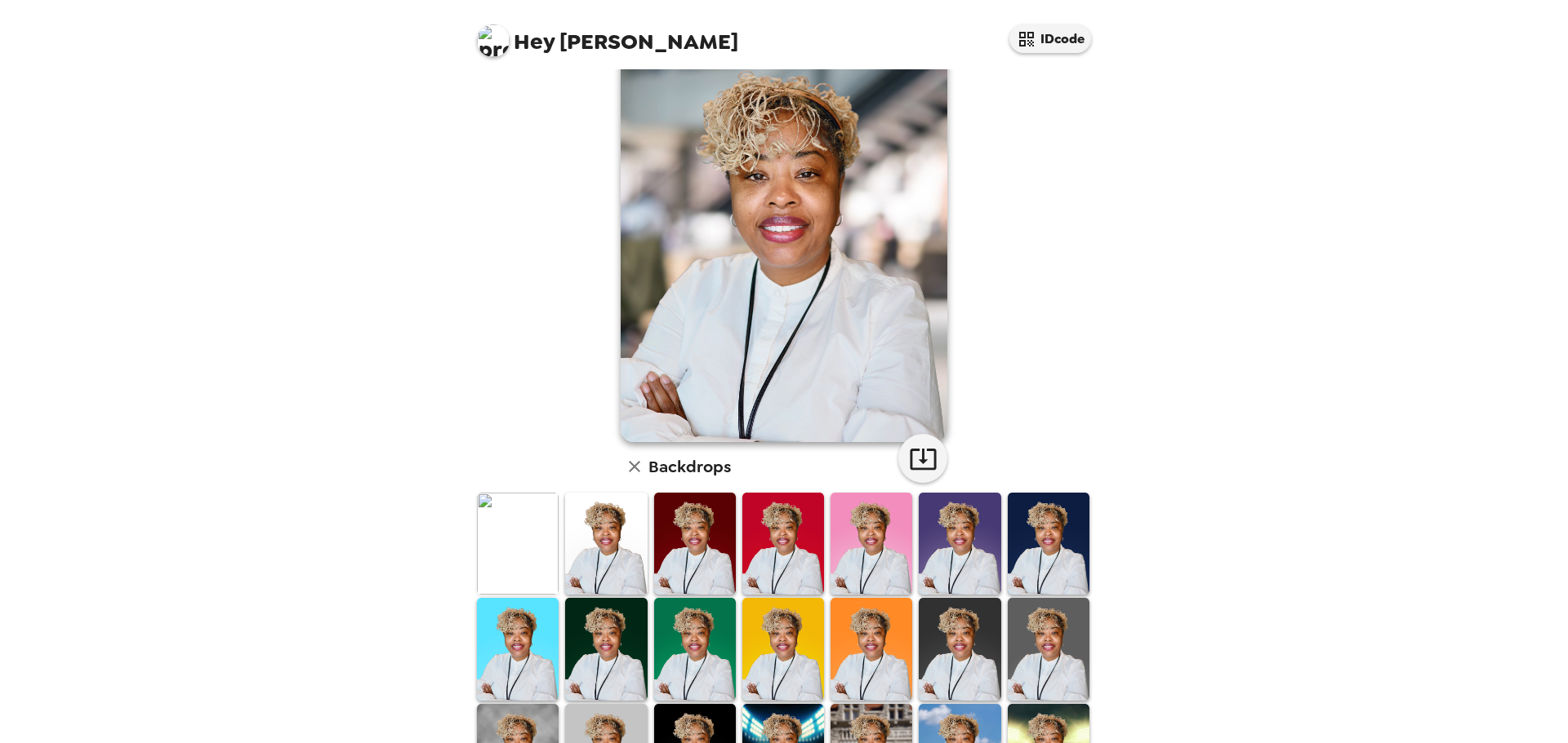
scroll to position [19, 0]
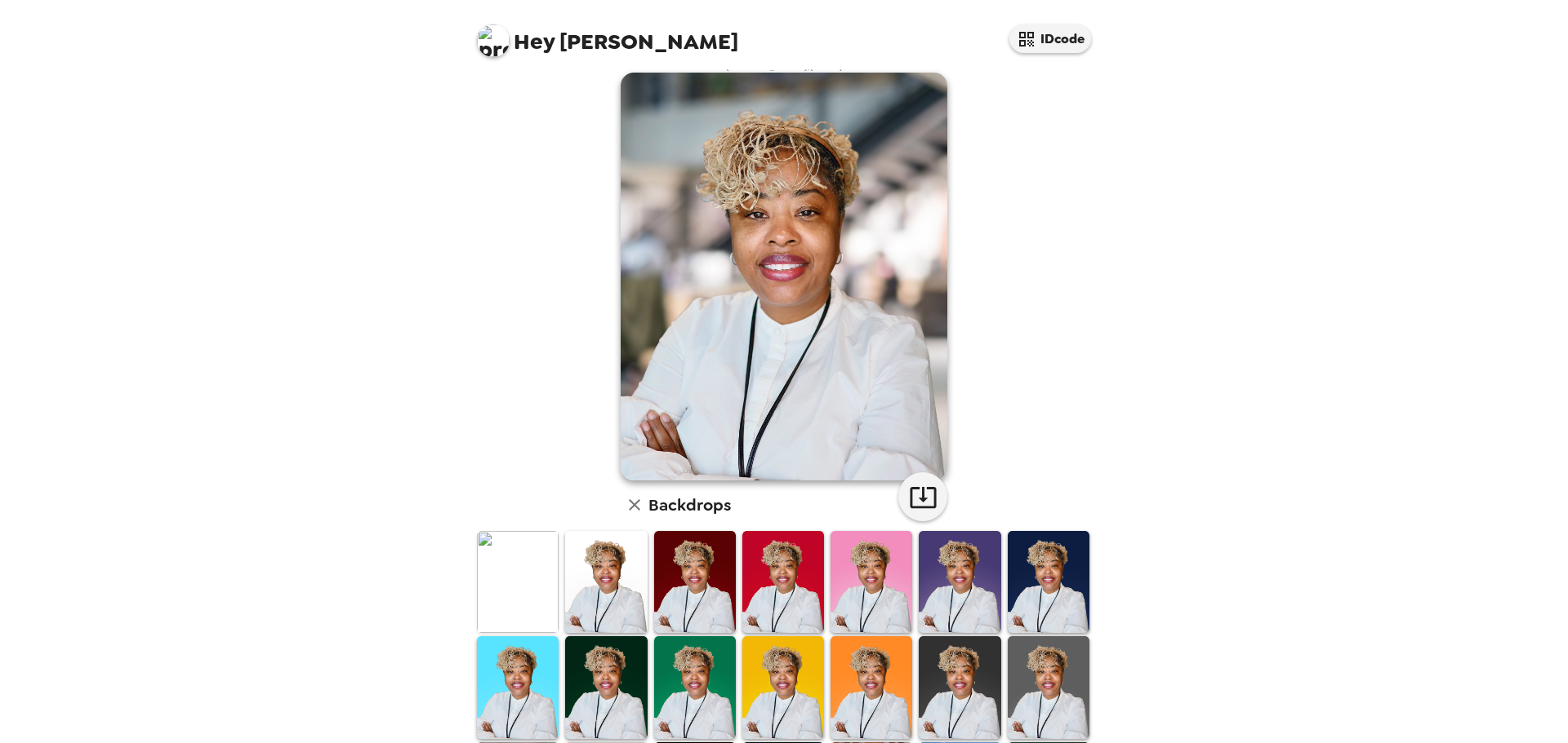
click at [514, 575] on img at bounding box center [518, 582] width 82 height 102
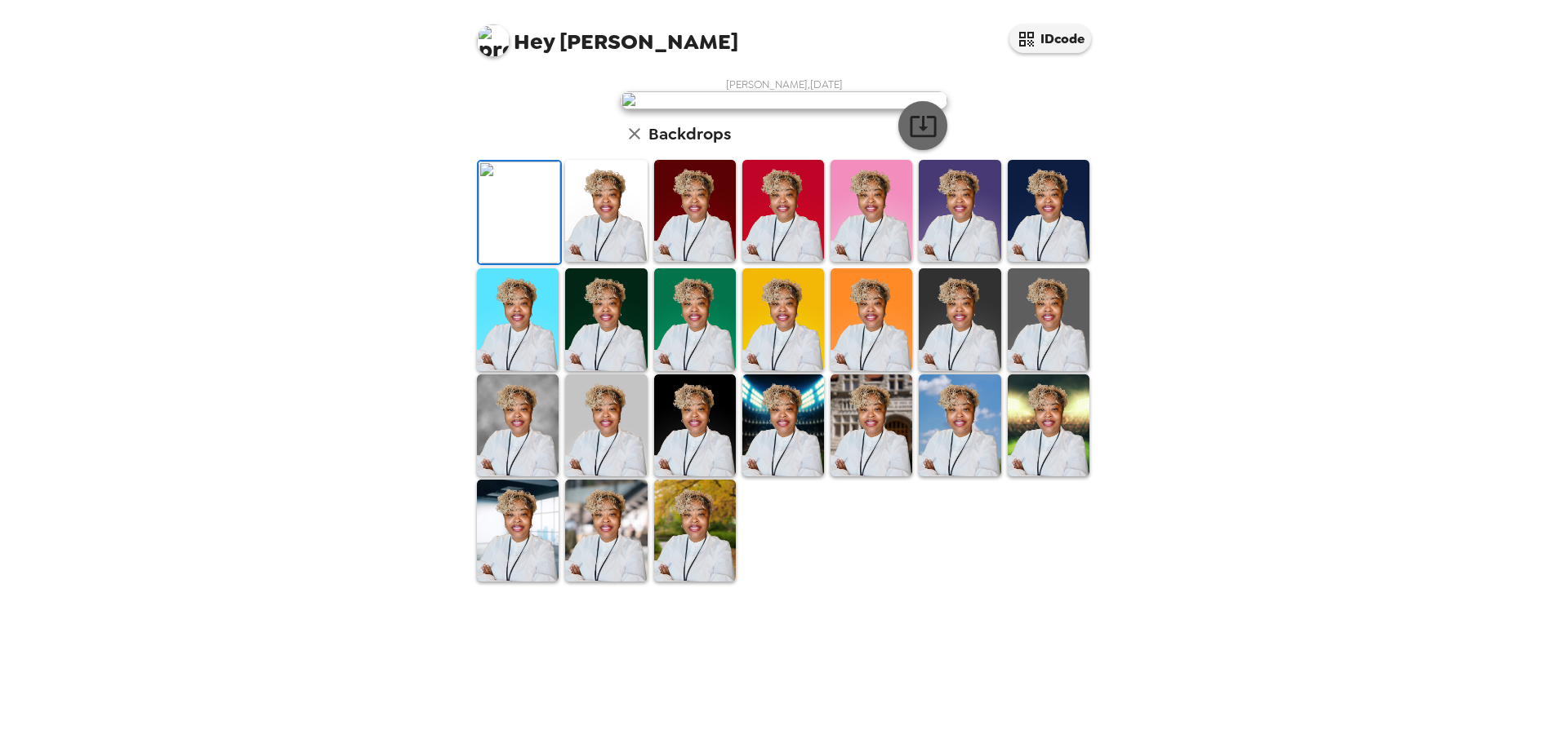
click at [920, 137] on icon "button" at bounding box center [922, 126] width 26 height 21
